Goal: Transaction & Acquisition: Purchase product/service

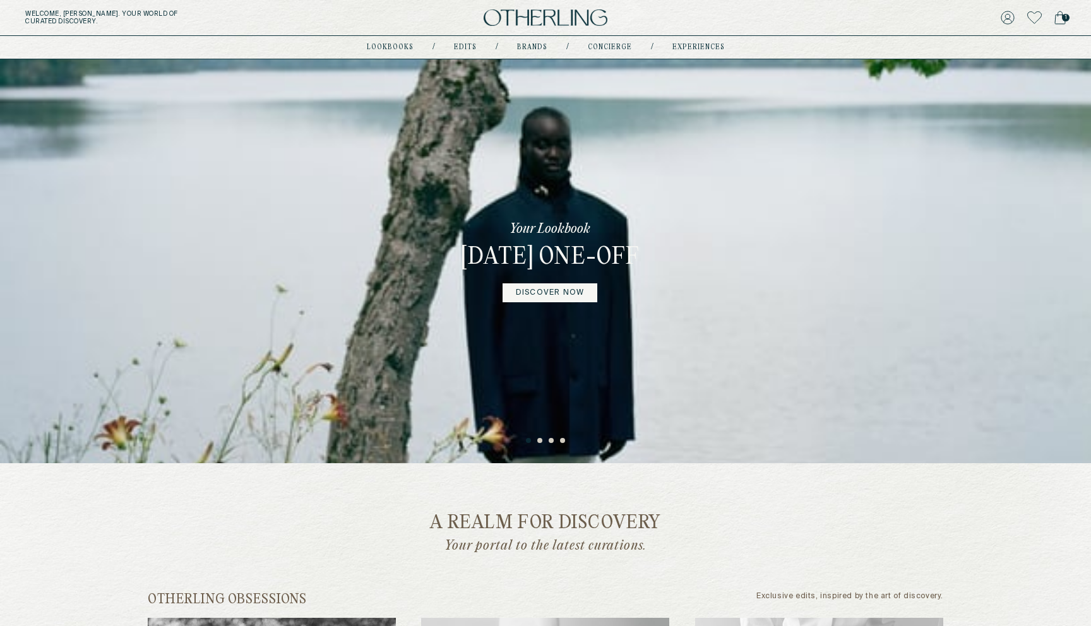
click at [554, 302] on link "DISCOVER NOW" at bounding box center [549, 292] width 95 height 19
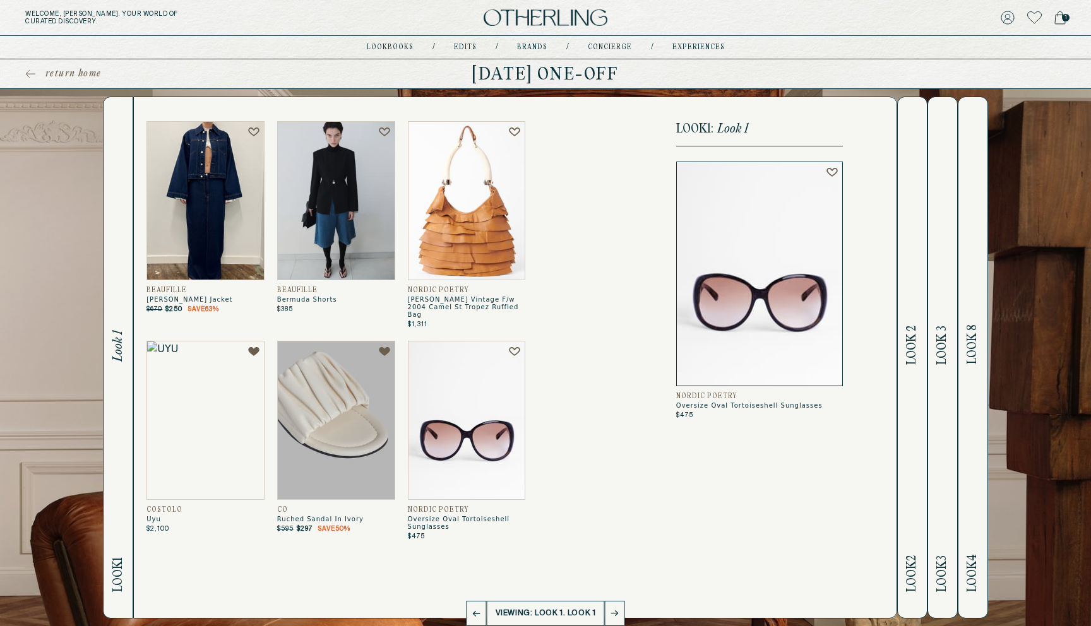
click at [915, 389] on h2 "Look 2 Look 2" at bounding box center [911, 357] width 15 height 521
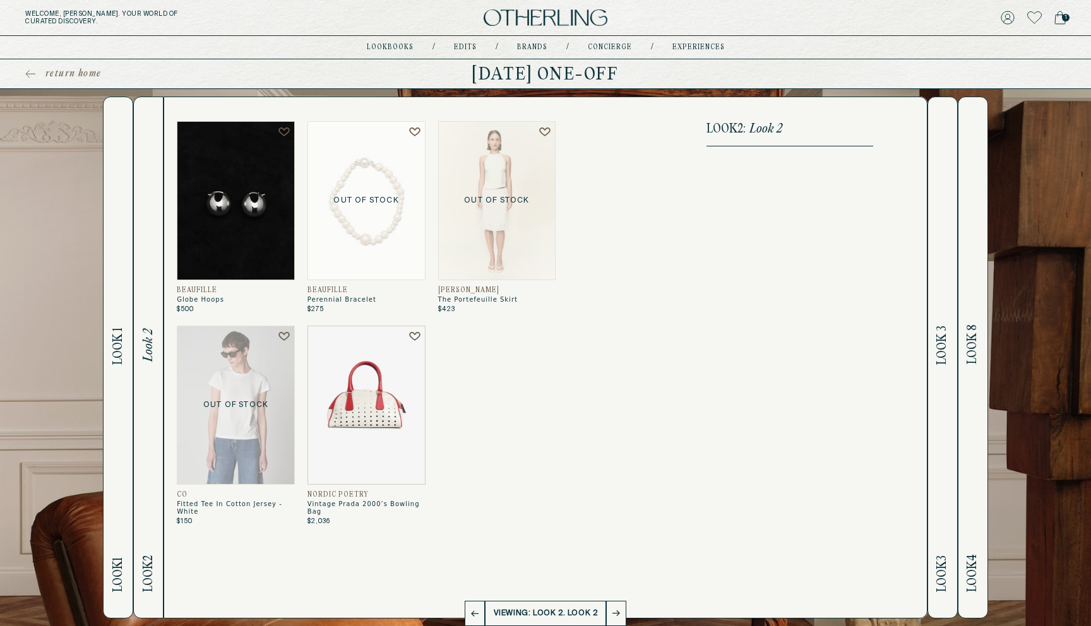
click at [940, 355] on span "Look 3" at bounding box center [942, 345] width 15 height 39
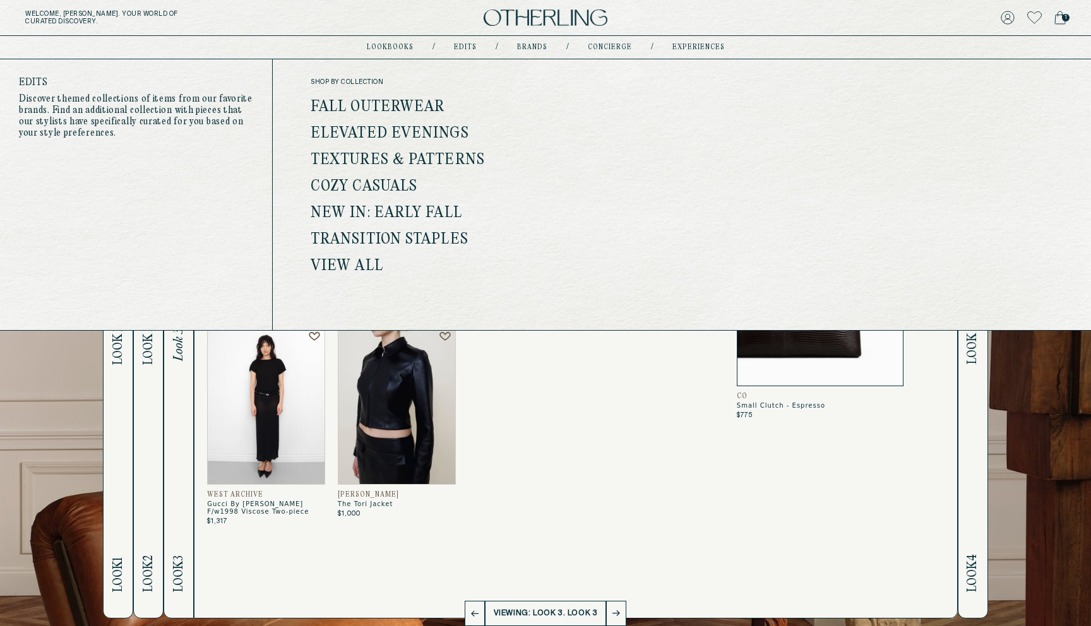
click at [399, 105] on link "Fall Outerwear" at bounding box center [378, 107] width 134 height 16
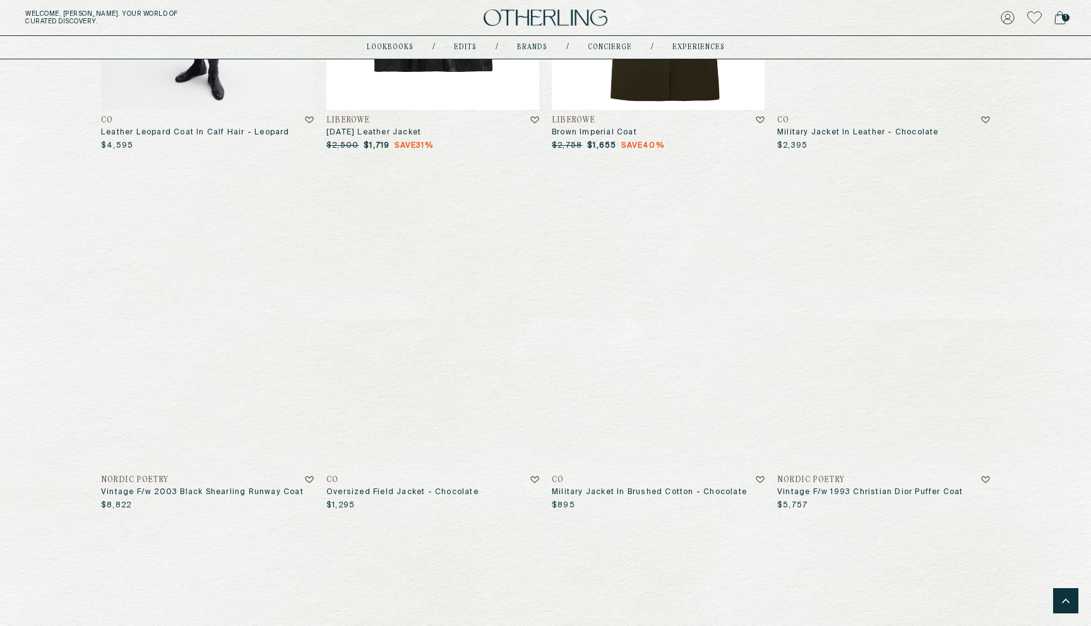
scroll to position [2573, 0]
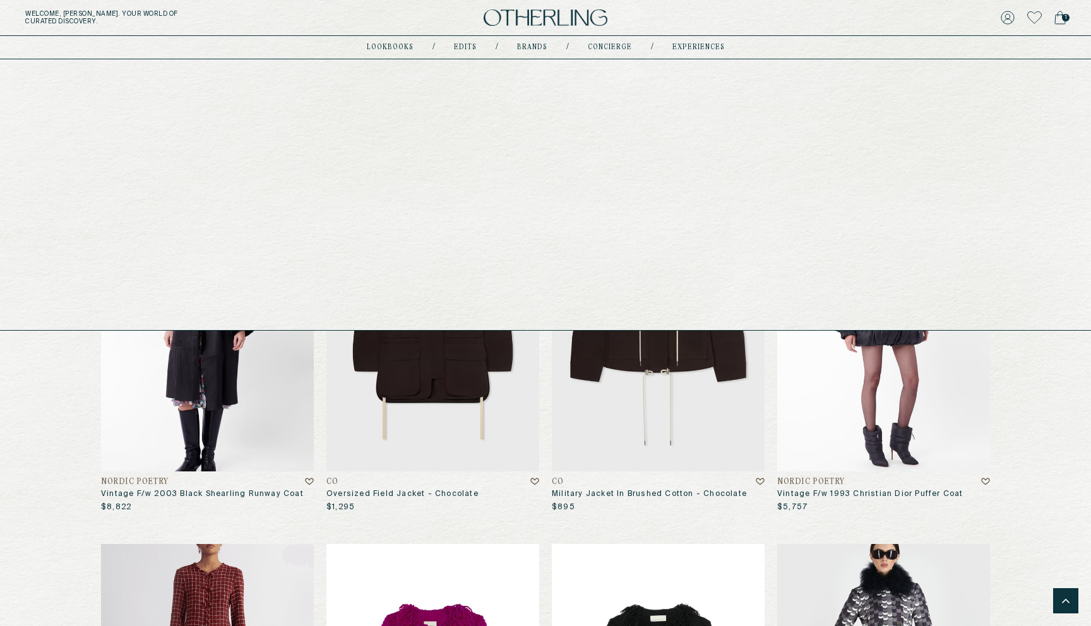
click at [456, 47] on link "Edits" at bounding box center [465, 47] width 23 height 6
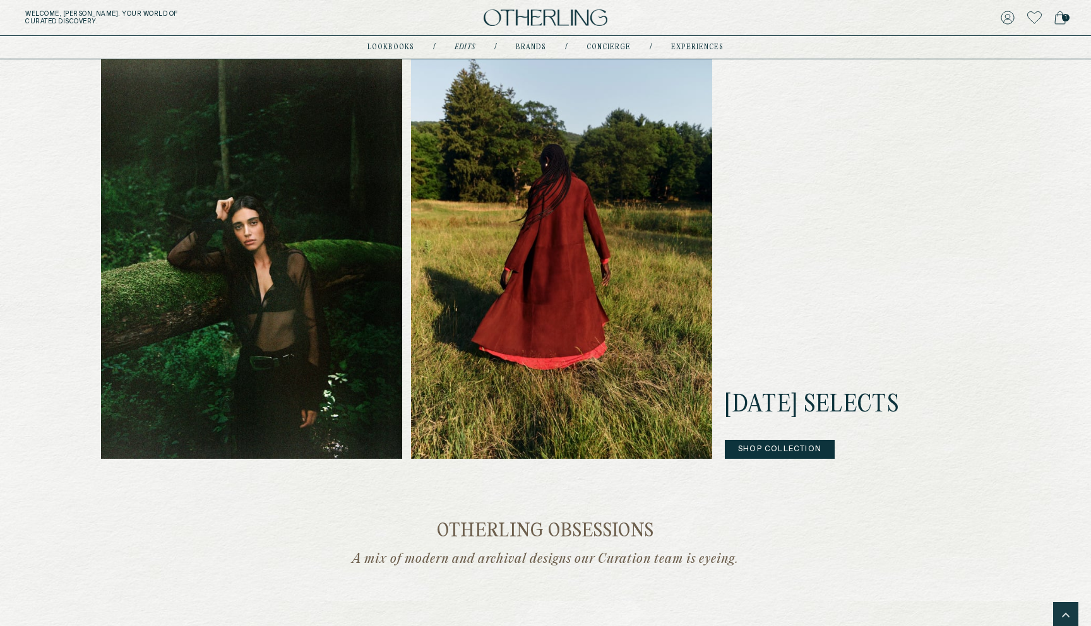
scroll to position [304, 0]
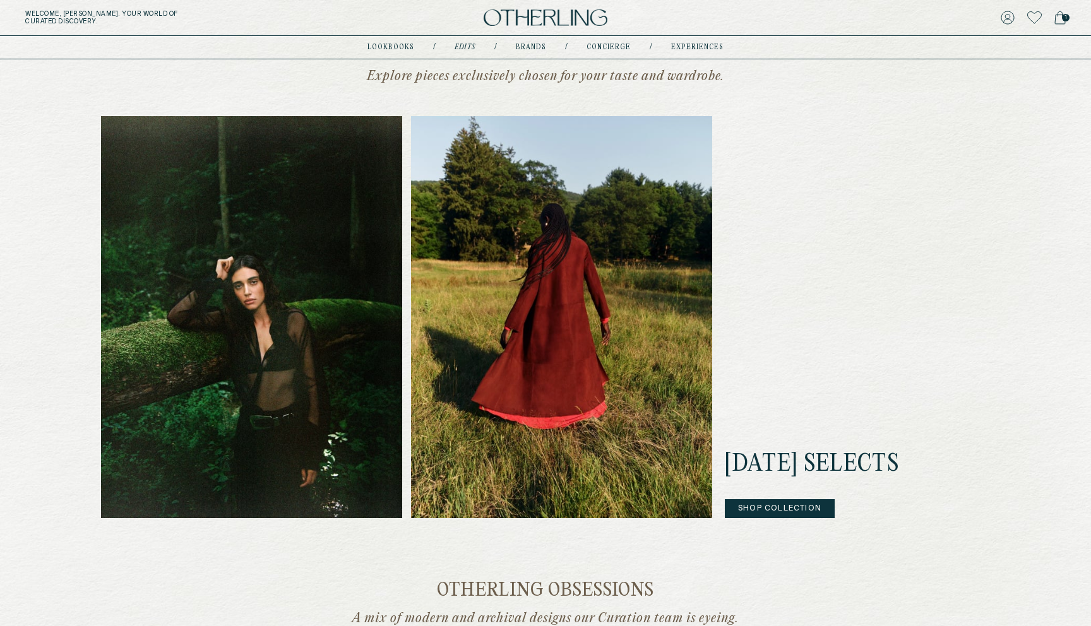
click at [781, 505] on button "Shop Collection" at bounding box center [780, 508] width 110 height 19
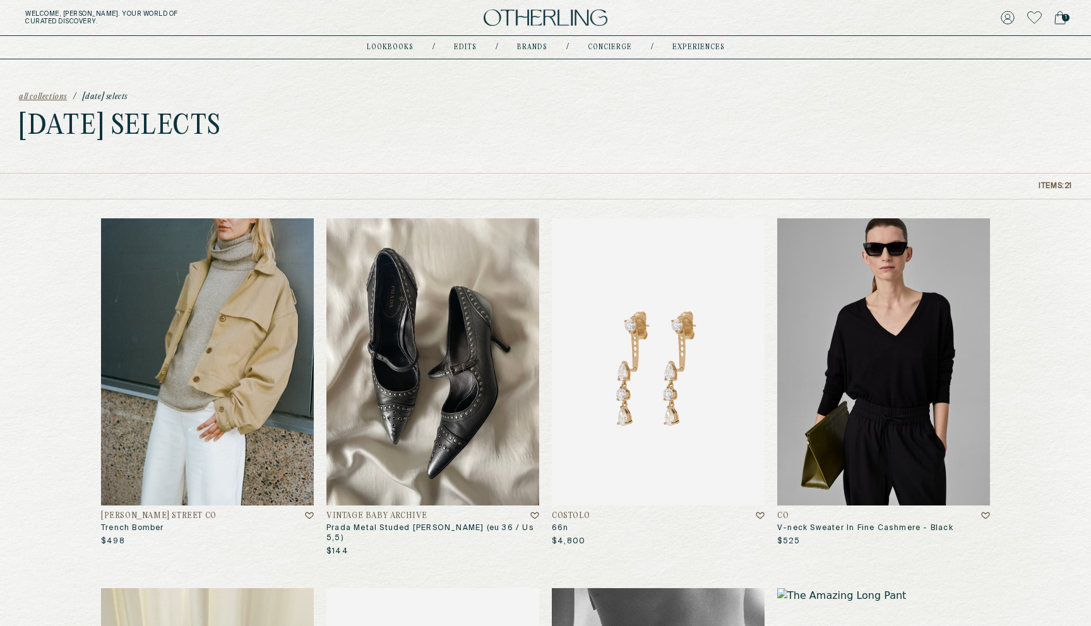
drag, startPoint x: 50, startPoint y: 110, endPoint x: 301, endPoint y: 110, distance: 250.6
click at [301, 110] on div "all collections / [DATE] Selects [DATE] Selects" at bounding box center [545, 116] width 1091 height 114
drag, startPoint x: 194, startPoint y: 133, endPoint x: 1, endPoint y: 130, distance: 193.8
click at [1, 130] on div "all collections / [DATE] Selects [DATE] Selects" at bounding box center [545, 116] width 1091 height 114
click at [418, 167] on div "all collections / [DATE] Selects [DATE] Selects" at bounding box center [545, 116] width 1091 height 114
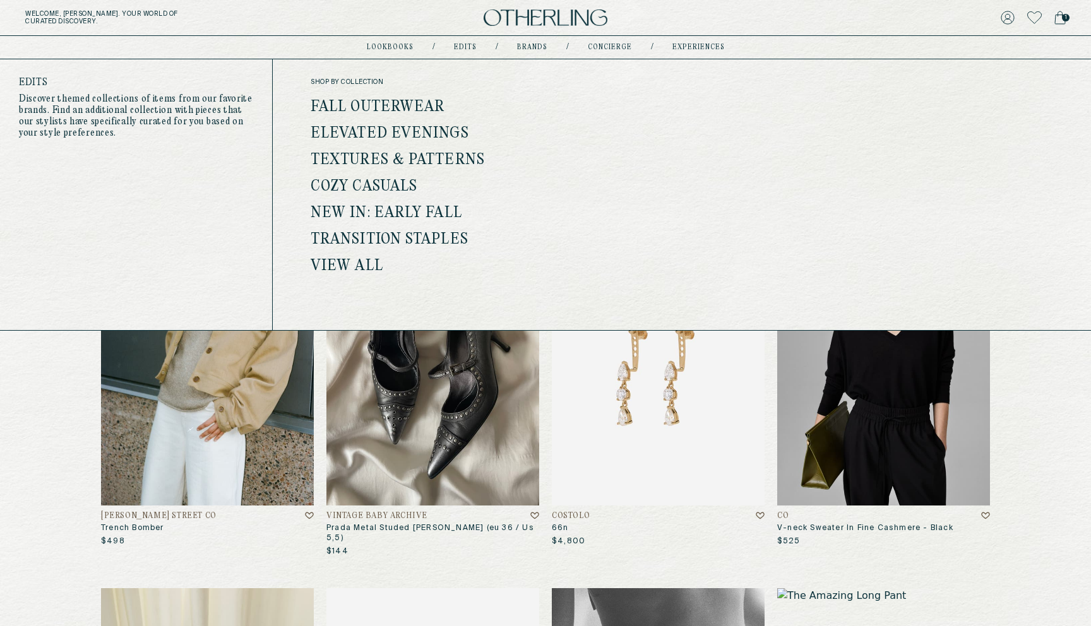
click at [400, 105] on link "Fall Outerwear" at bounding box center [378, 107] width 134 height 16
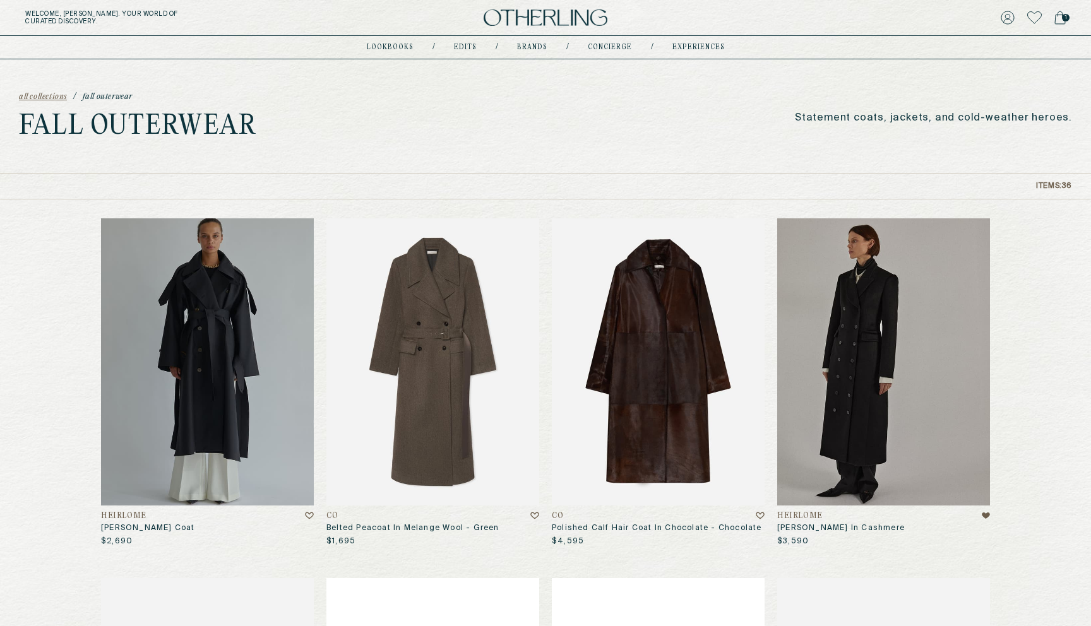
drag, startPoint x: 267, startPoint y: 132, endPoint x: 3, endPoint y: 118, distance: 264.8
click at [3, 118] on div "all collections / Fall Outerwear Fall Outerwear Statement coats, jackets, and c…" at bounding box center [545, 116] width 1091 height 114
click at [425, 109] on div "all collections / Fall Outerwear Fall Outerwear Statement coats, jackets, and c…" at bounding box center [545, 116] width 1091 height 114
